Goal: Information Seeking & Learning: Check status

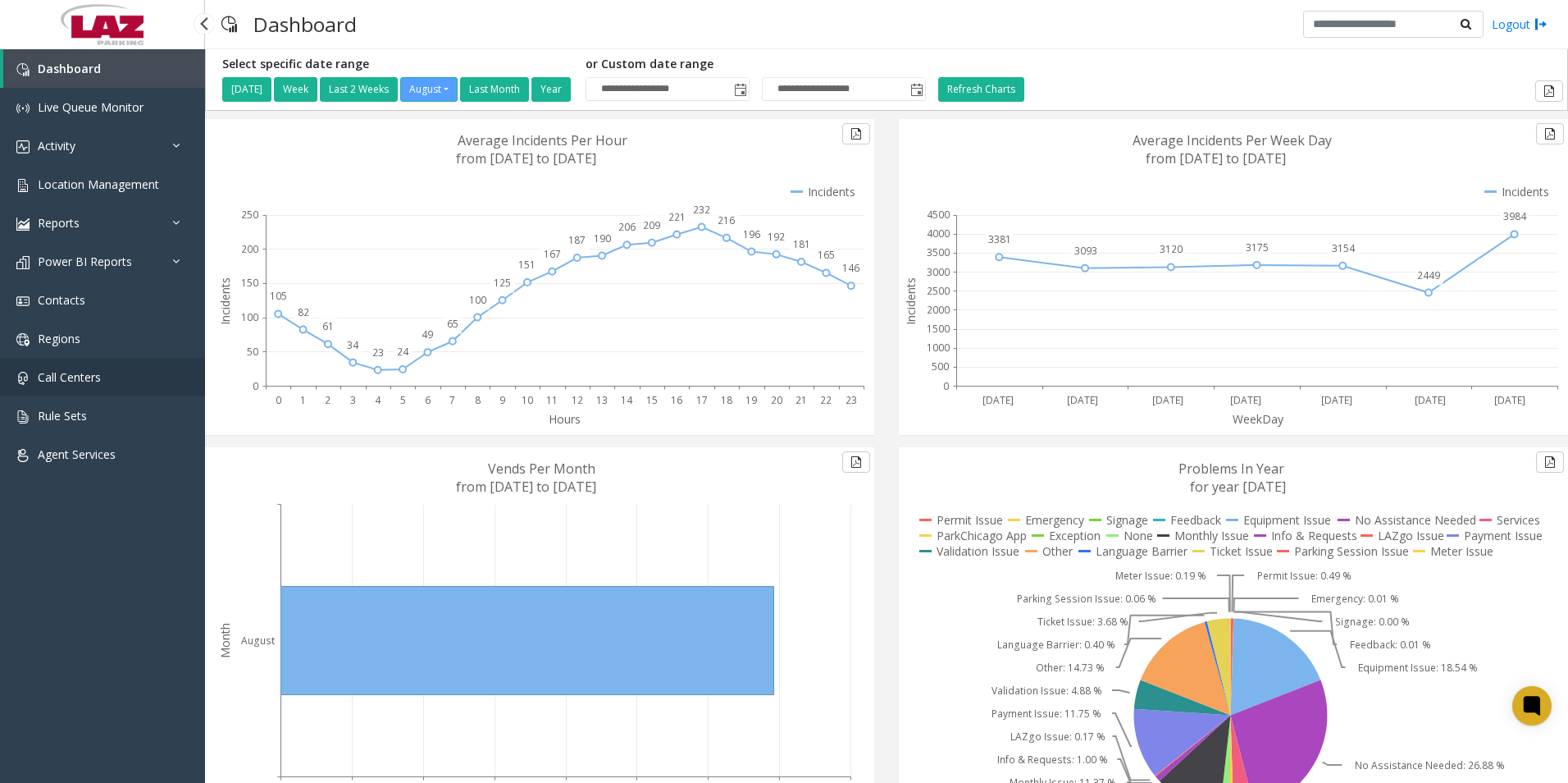
click at [98, 383] on span "Call Centers" at bounding box center [69, 377] width 63 height 16
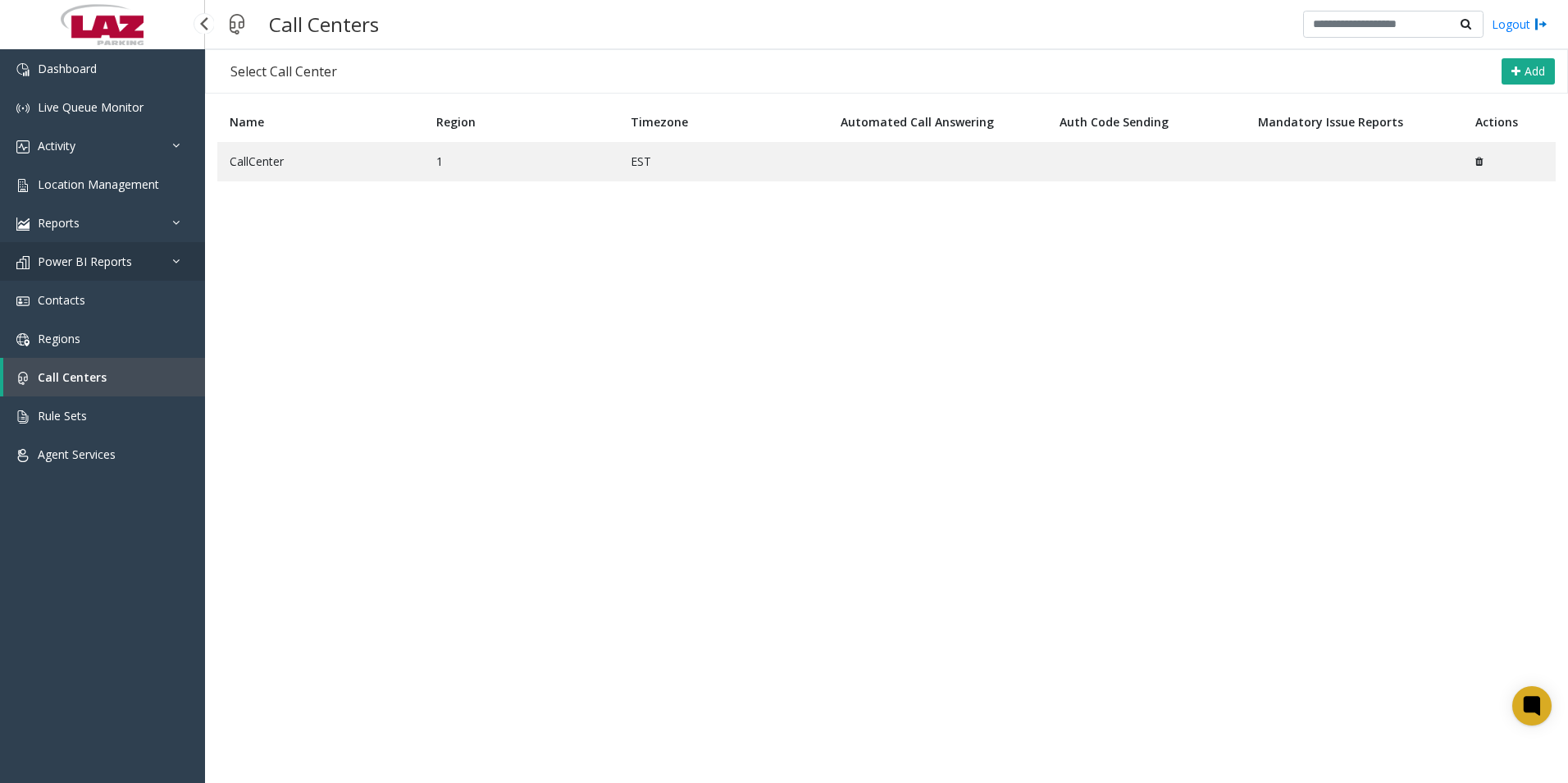
click at [117, 255] on span "Power BI Reports" at bounding box center [84, 261] width 94 height 16
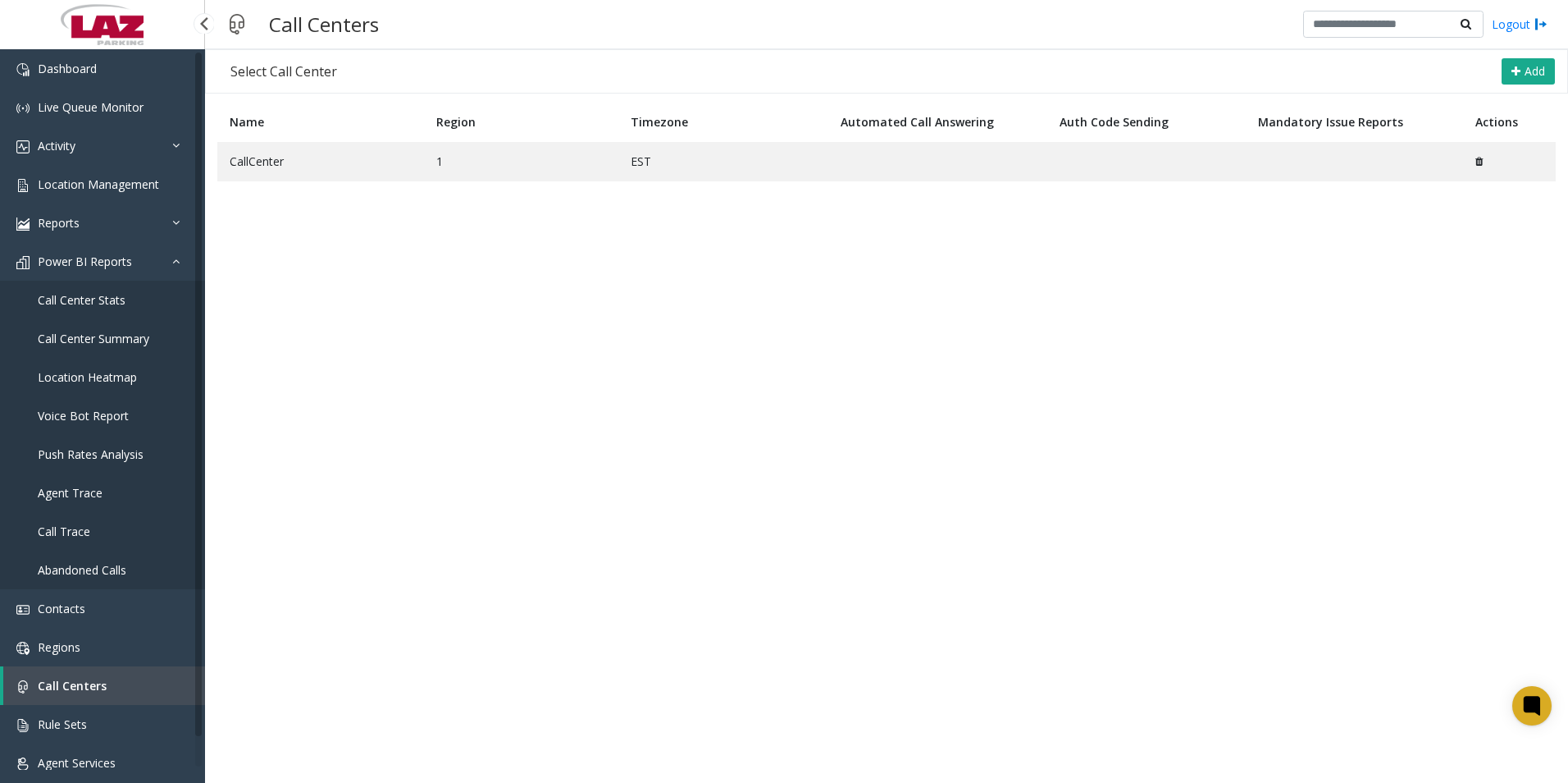
click at [129, 297] on link "Call Center Stats" at bounding box center [102, 300] width 205 height 39
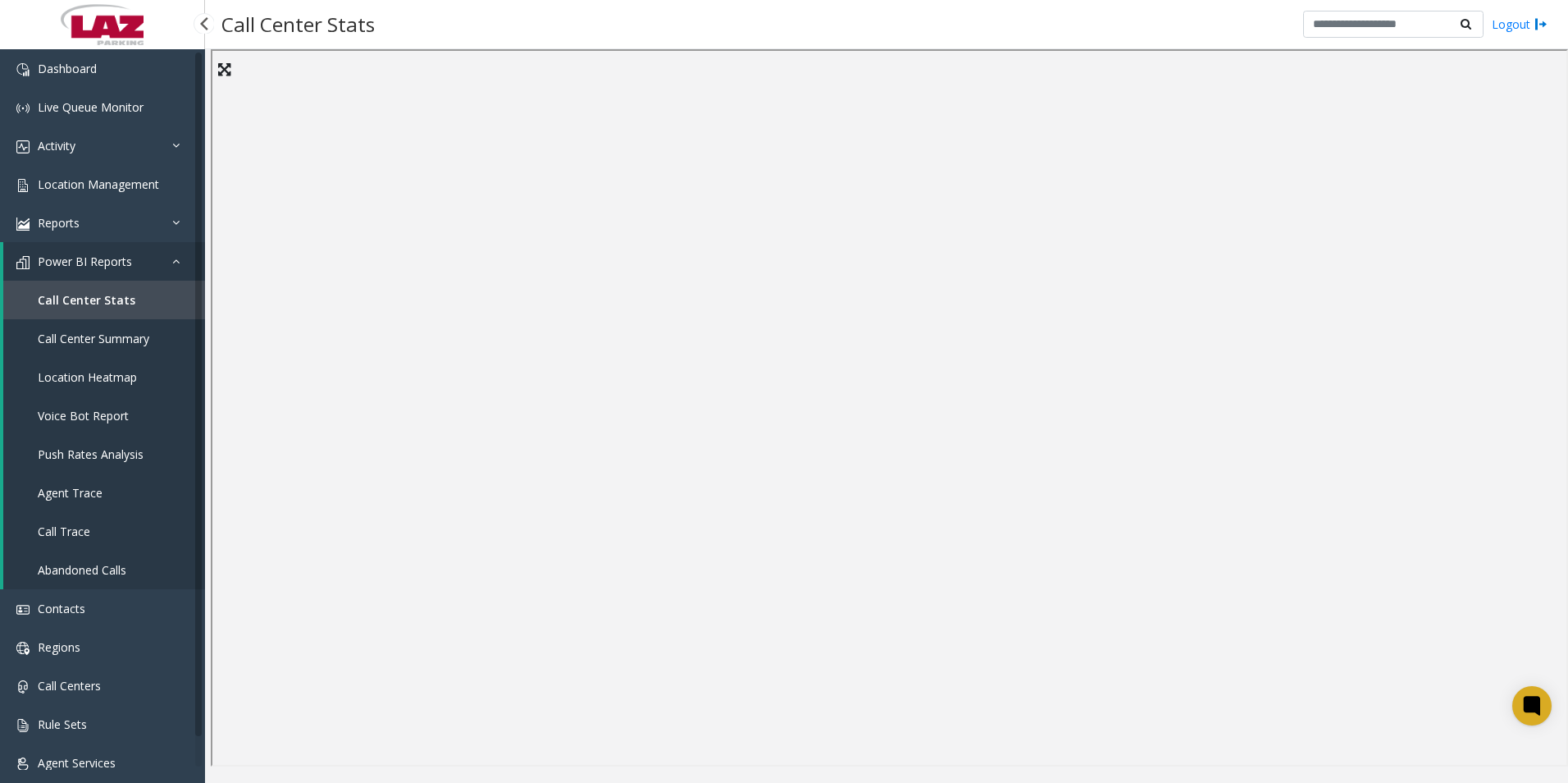
click at [127, 333] on span "Call Center Summary" at bounding box center [93, 338] width 112 height 16
click at [152, 254] on link "Power BI Reports" at bounding box center [104, 261] width 202 height 39
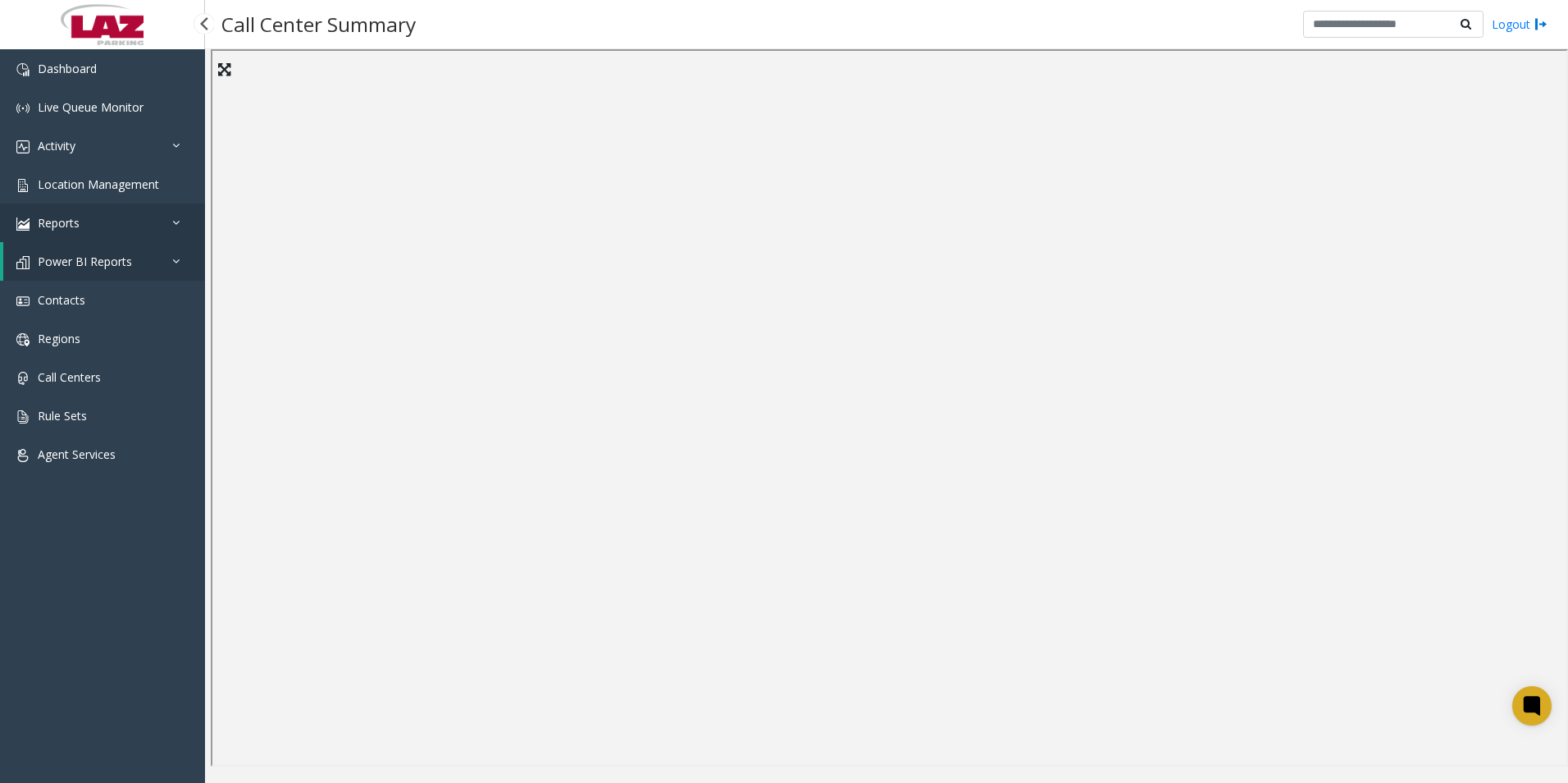
click at [171, 232] on link "Reports" at bounding box center [102, 222] width 205 height 39
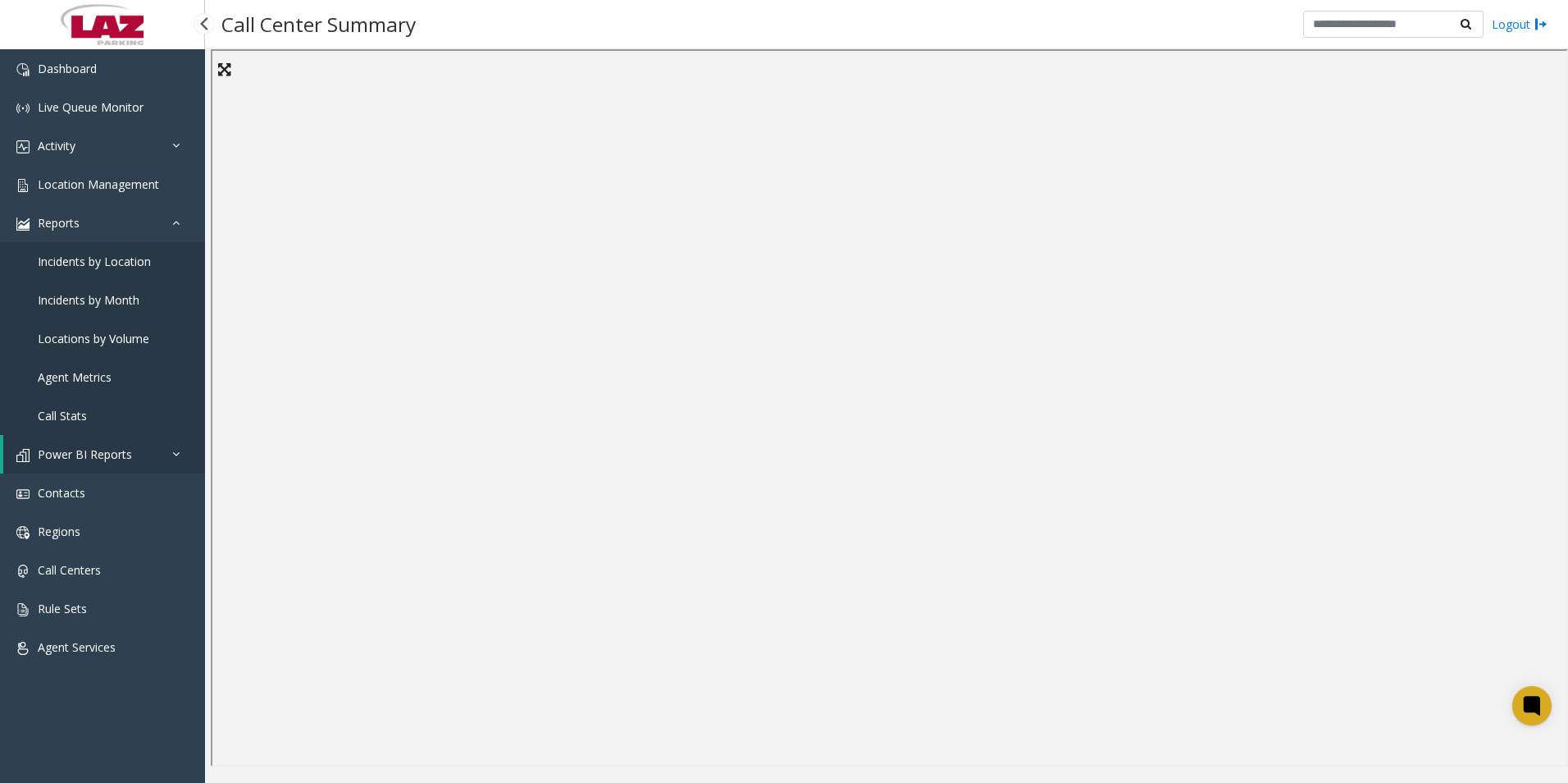
click at [57, 380] on span "Agent Metrics" at bounding box center [75, 377] width 74 height 16
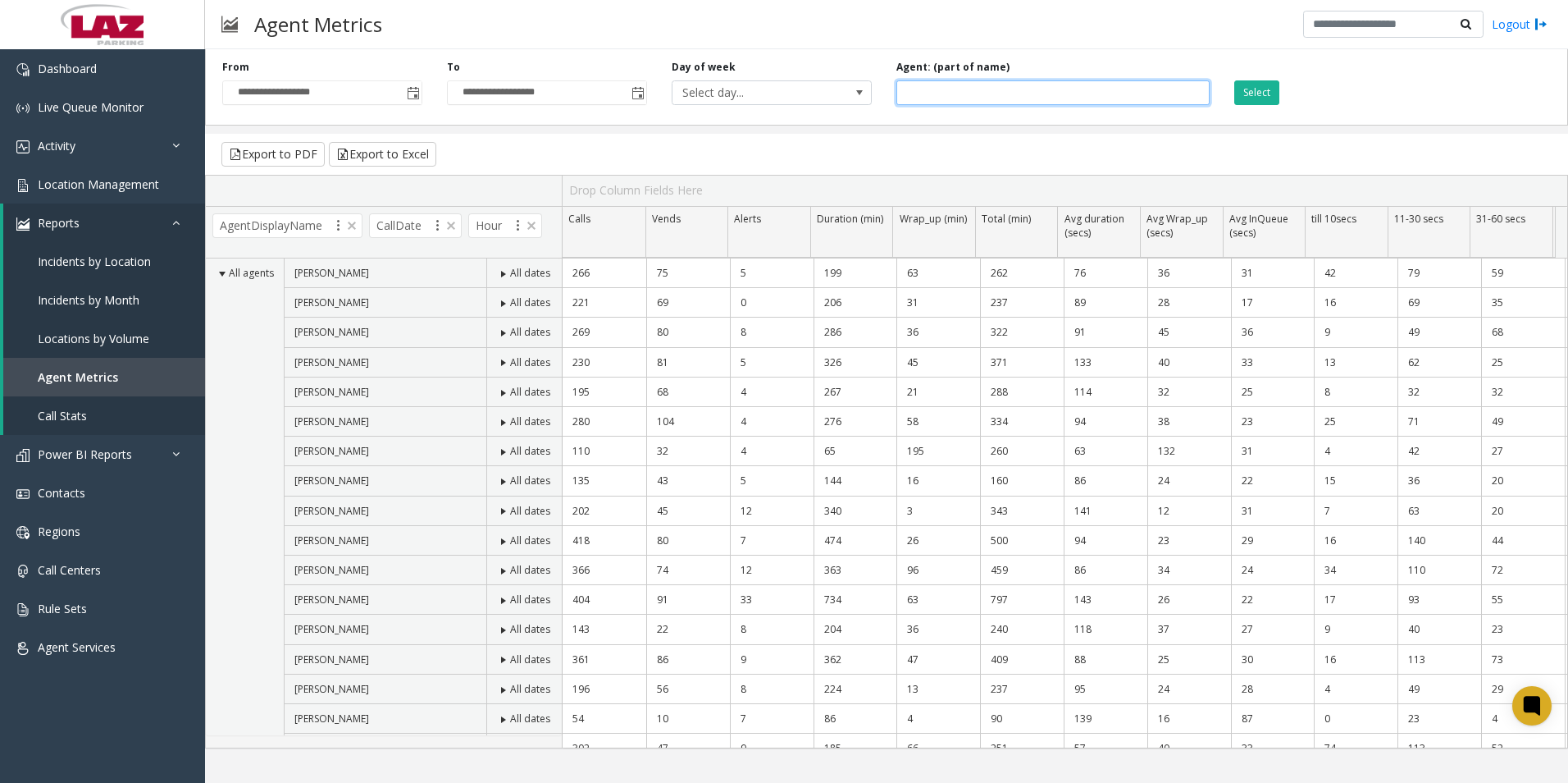
click at [959, 96] on input at bounding box center [1052, 92] width 313 height 24
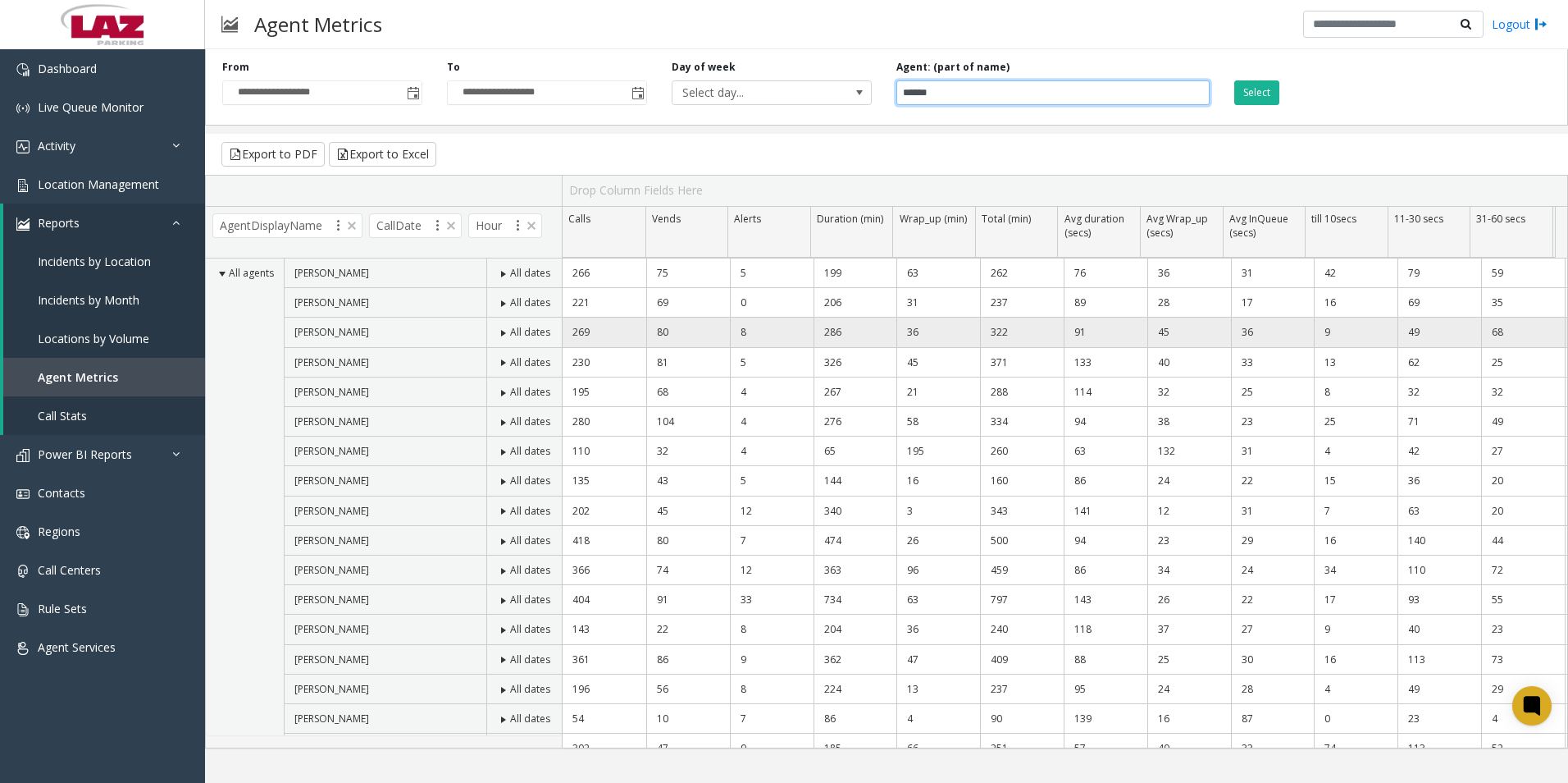
type input "******"
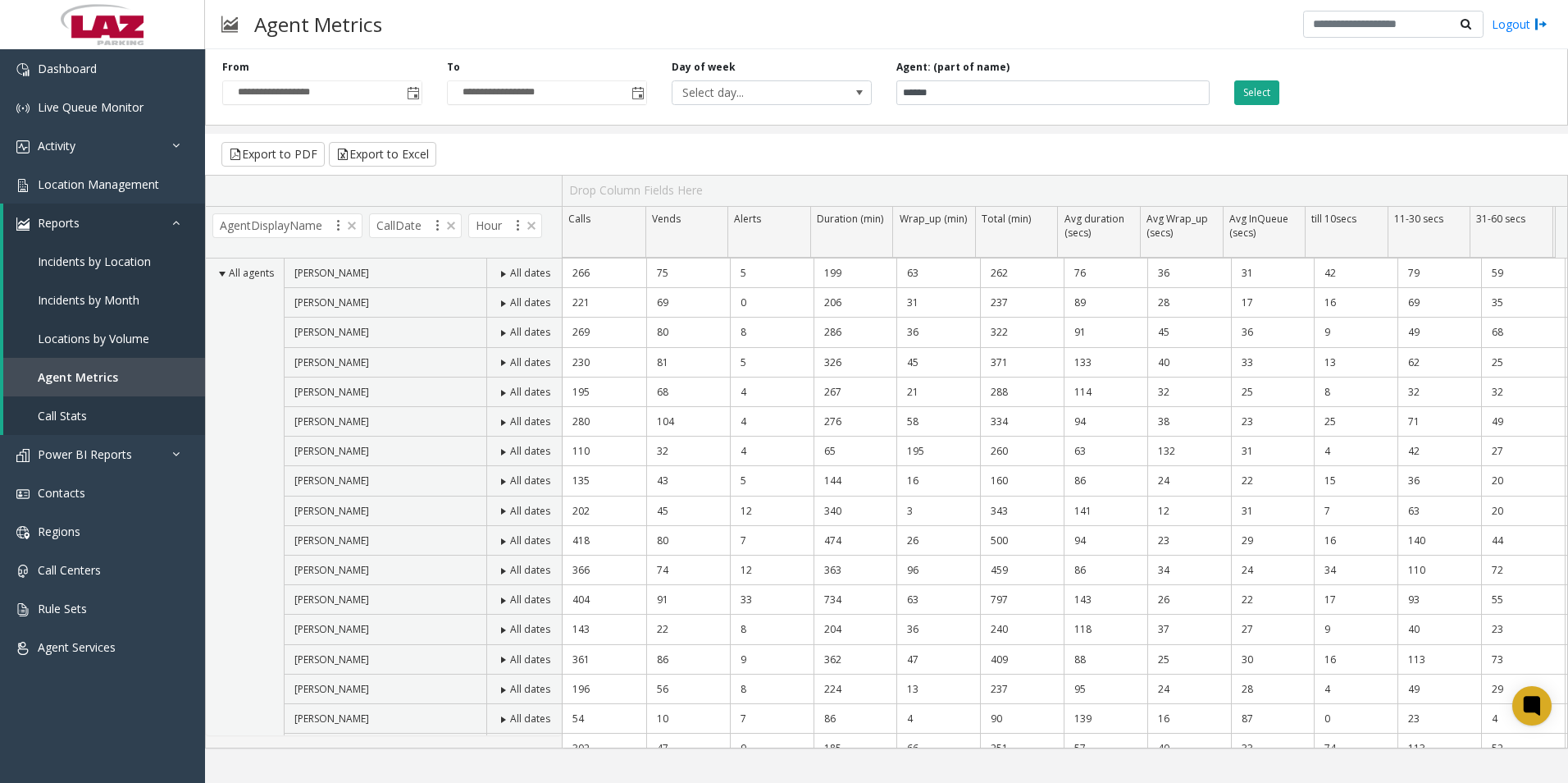
click at [1242, 90] on button "Select" at bounding box center [1256, 92] width 45 height 24
